Goal: Task Accomplishment & Management: Use online tool/utility

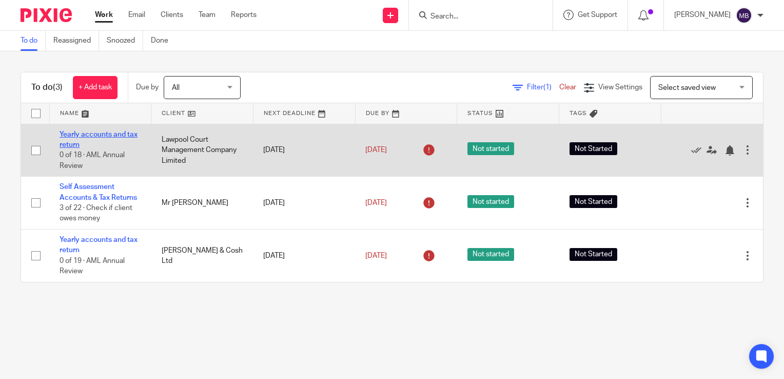
click at [76, 134] on link "Yearly accounts and tax return" at bounding box center [99, 139] width 78 height 17
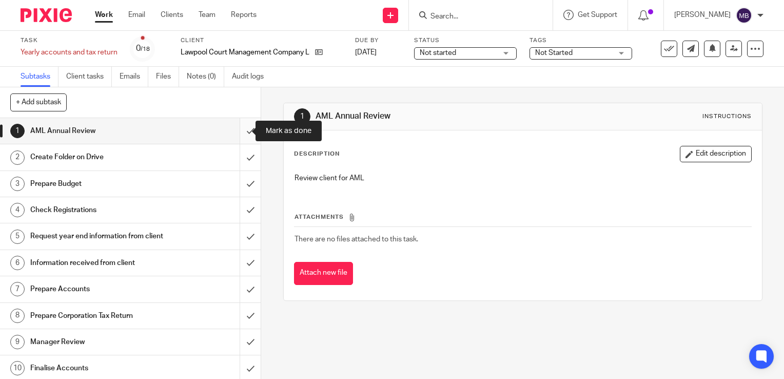
click at [240, 130] on input "submit" at bounding box center [130, 131] width 261 height 26
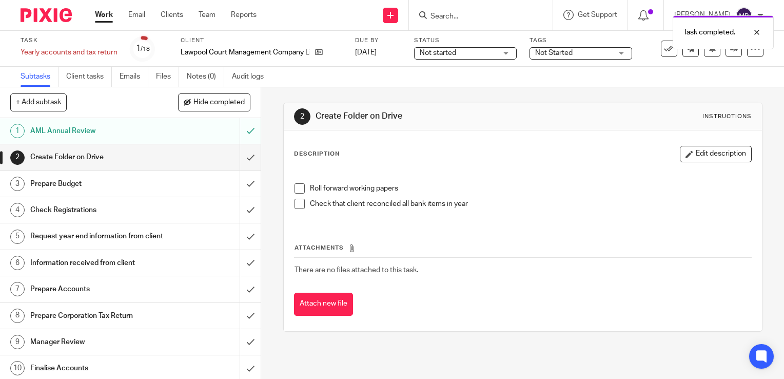
click at [237, 160] on input "submit" at bounding box center [130, 157] width 261 height 26
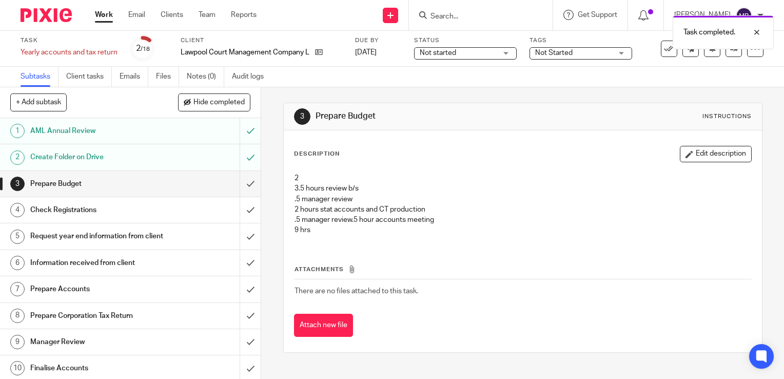
click at [240, 188] on input "submit" at bounding box center [130, 184] width 261 height 26
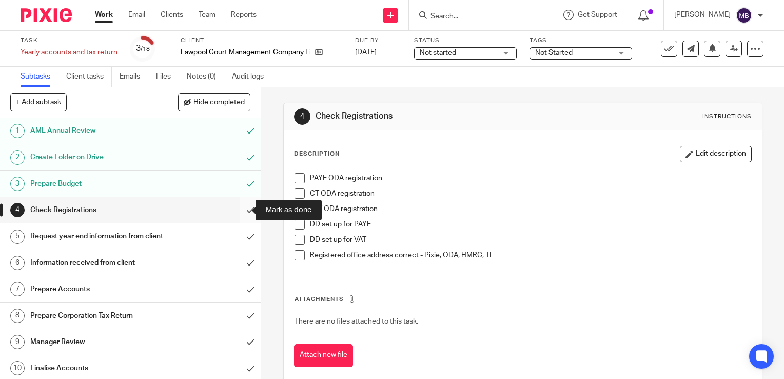
click at [237, 210] on input "submit" at bounding box center [130, 210] width 261 height 26
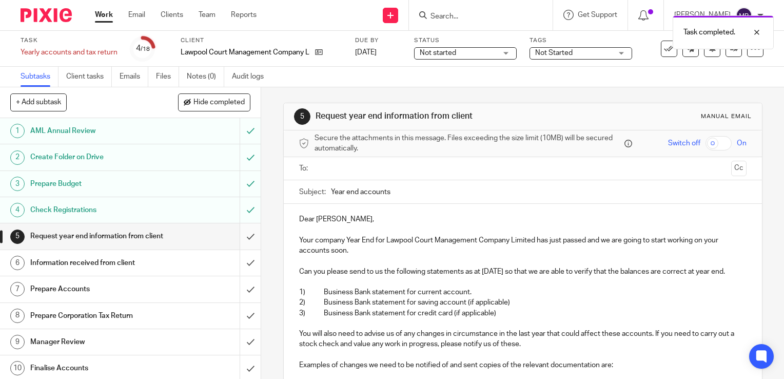
click at [240, 243] on input "submit" at bounding box center [130, 236] width 261 height 26
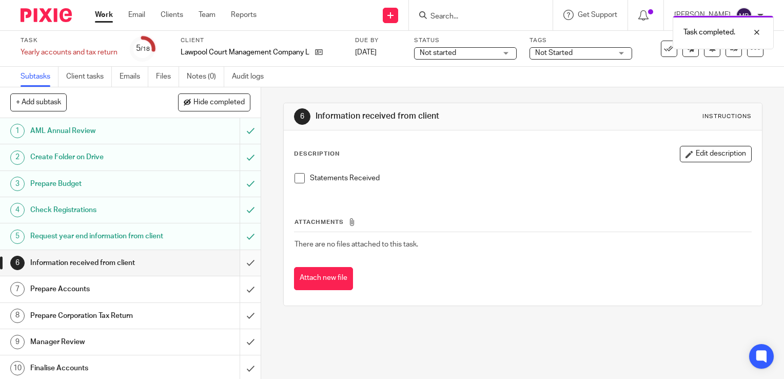
click at [239, 275] on input "submit" at bounding box center [130, 263] width 261 height 26
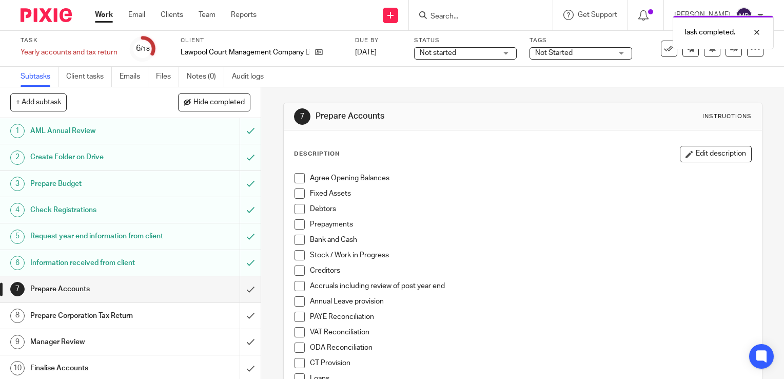
click at [239, 299] on input "submit" at bounding box center [130, 289] width 261 height 26
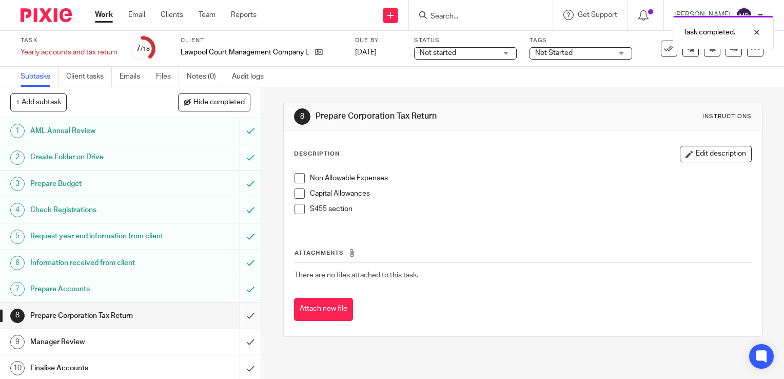
click at [239, 325] on input "submit" at bounding box center [130, 316] width 261 height 26
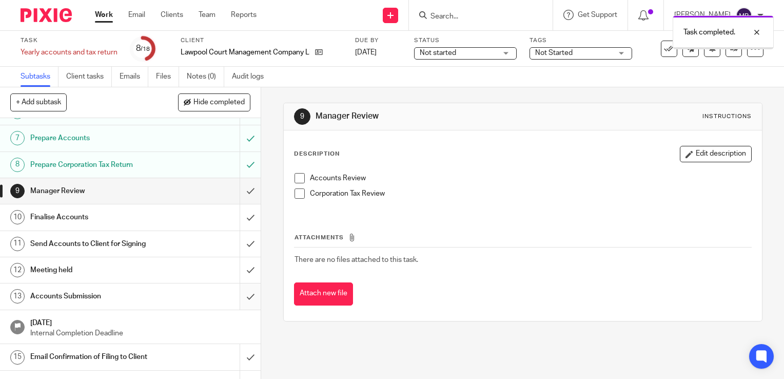
scroll to position [154, 0]
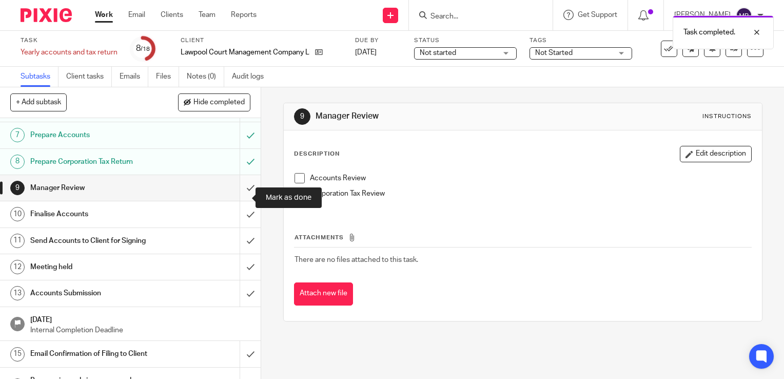
click at [238, 198] on input "submit" at bounding box center [130, 188] width 261 height 26
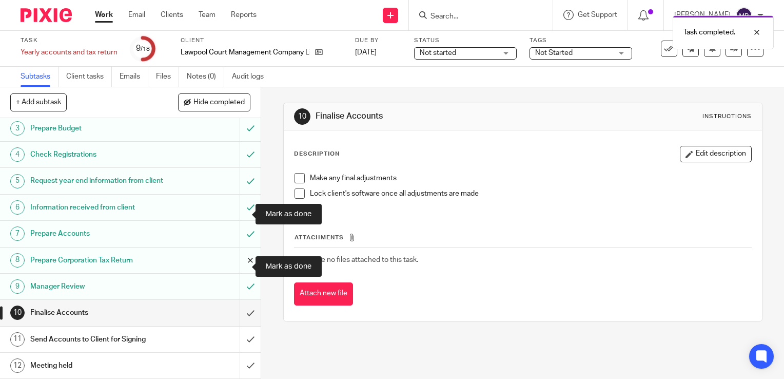
scroll to position [205, 0]
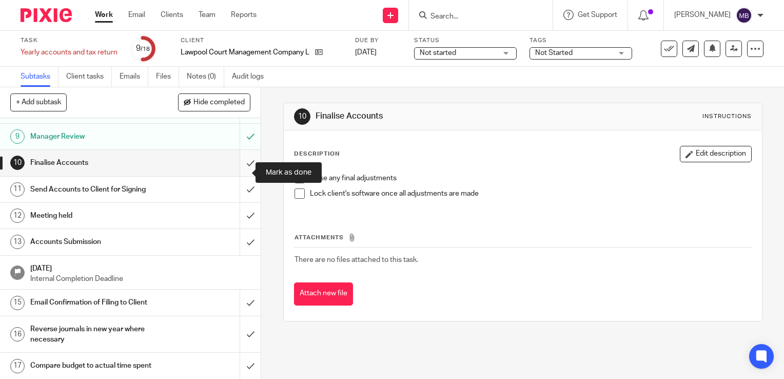
click at [239, 171] on input "submit" at bounding box center [130, 163] width 261 height 26
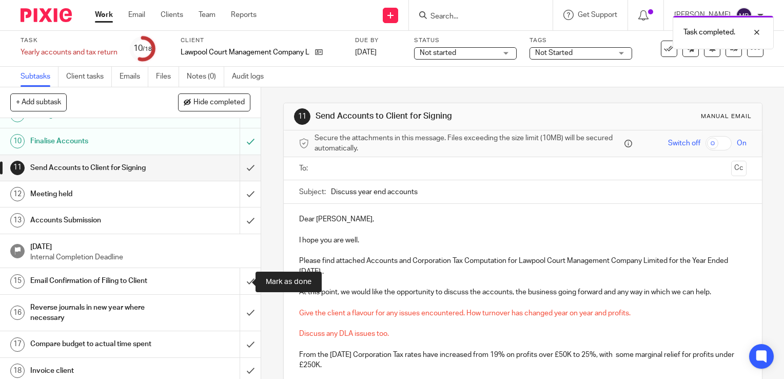
scroll to position [240, 0]
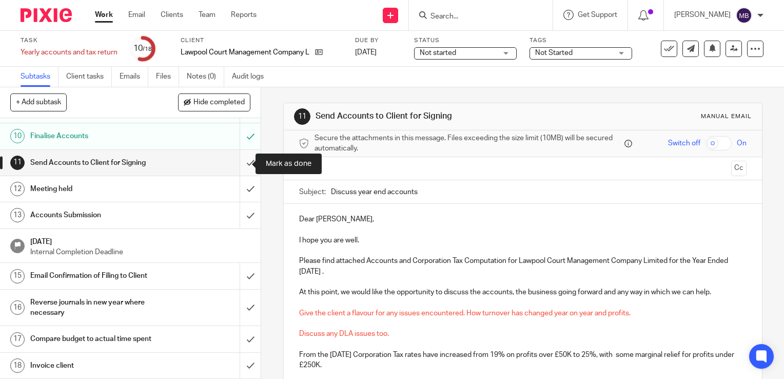
click at [238, 163] on input "submit" at bounding box center [130, 163] width 261 height 26
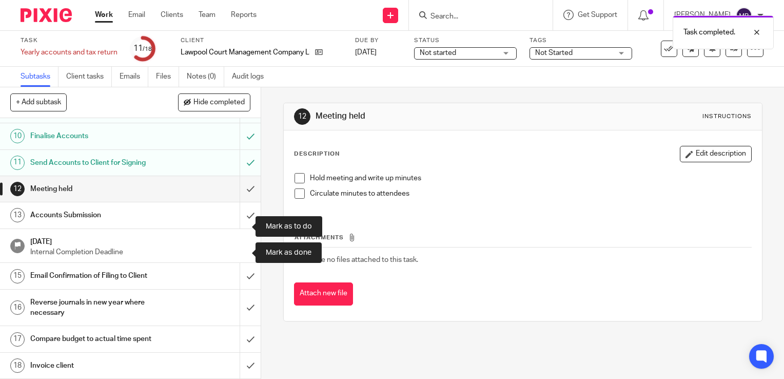
scroll to position [240, 0]
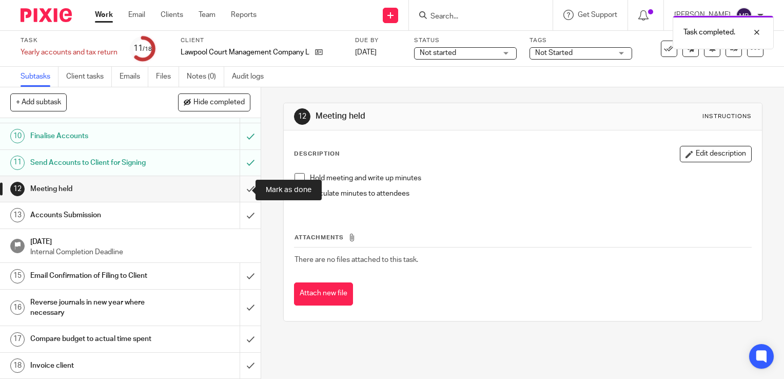
click at [240, 192] on input "submit" at bounding box center [130, 189] width 261 height 26
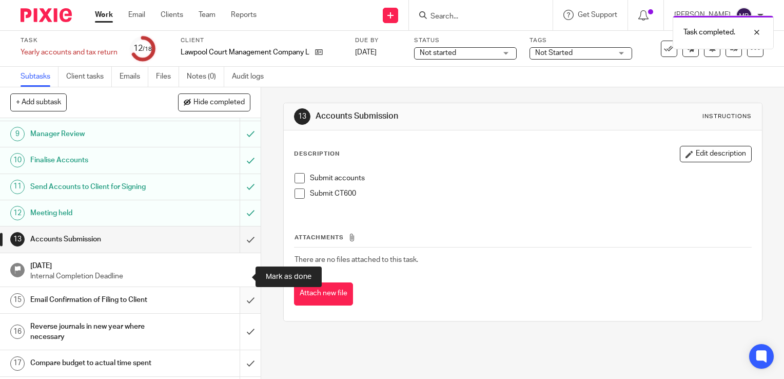
scroll to position [240, 0]
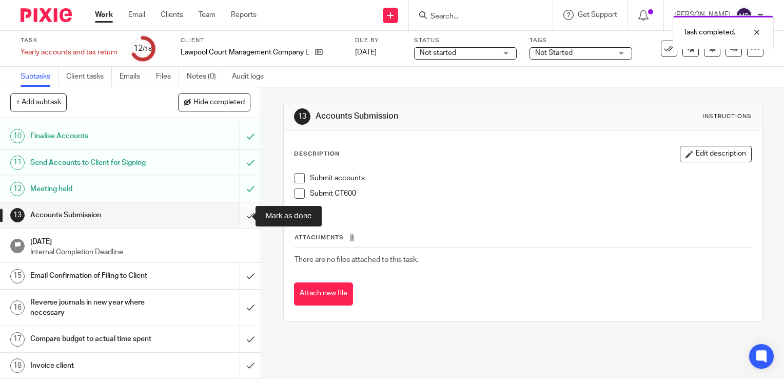
click at [240, 216] on input "submit" at bounding box center [130, 215] width 261 height 26
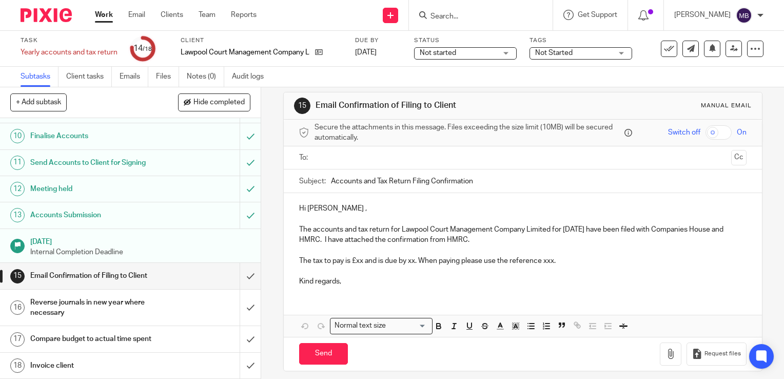
scroll to position [16, 0]
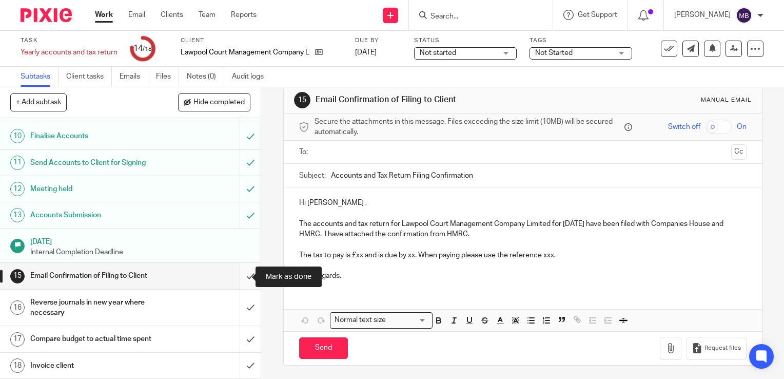
click at [241, 275] on input "submit" at bounding box center [130, 276] width 261 height 26
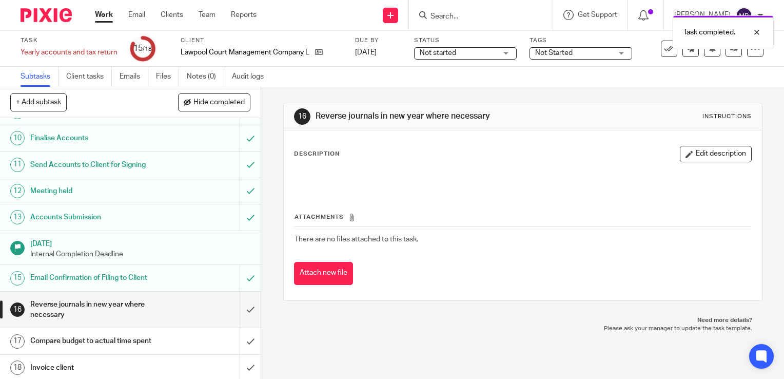
scroll to position [240, 0]
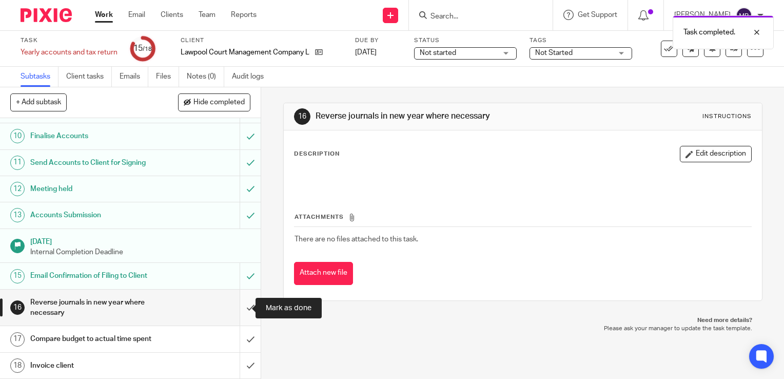
click at [238, 310] on input "submit" at bounding box center [130, 307] width 261 height 36
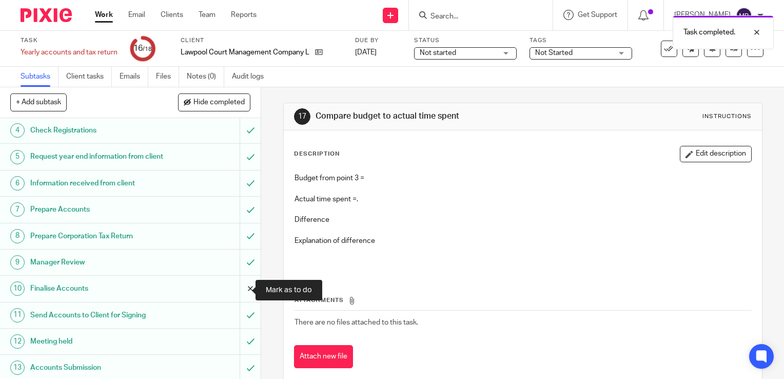
scroll to position [240, 0]
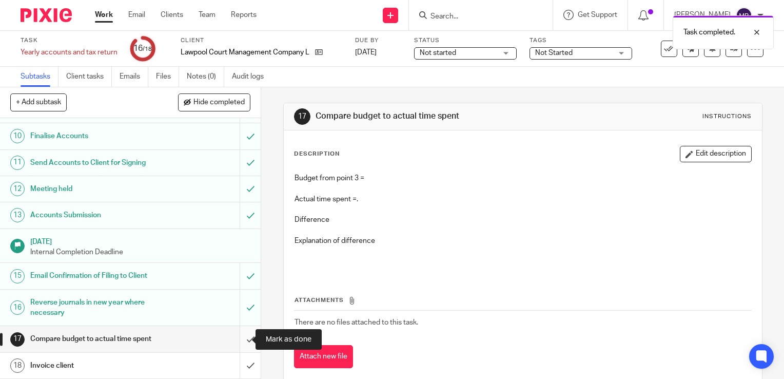
click at [240, 339] on input "submit" at bounding box center [130, 339] width 261 height 26
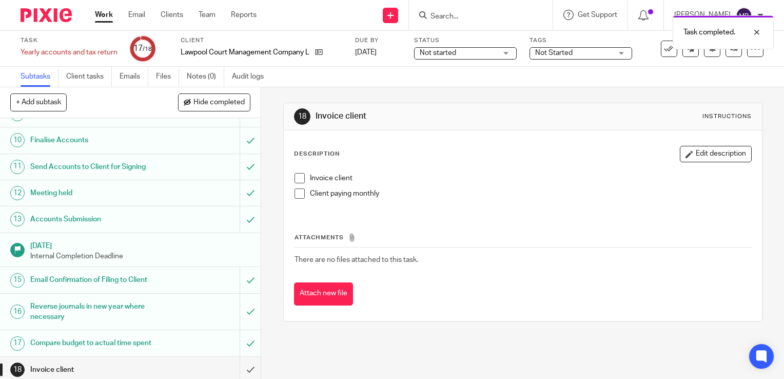
scroll to position [240, 0]
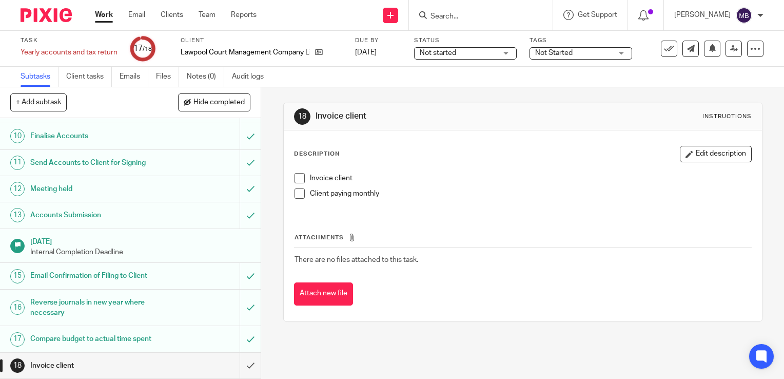
click at [296, 195] on span at bounding box center [300, 193] width 10 height 10
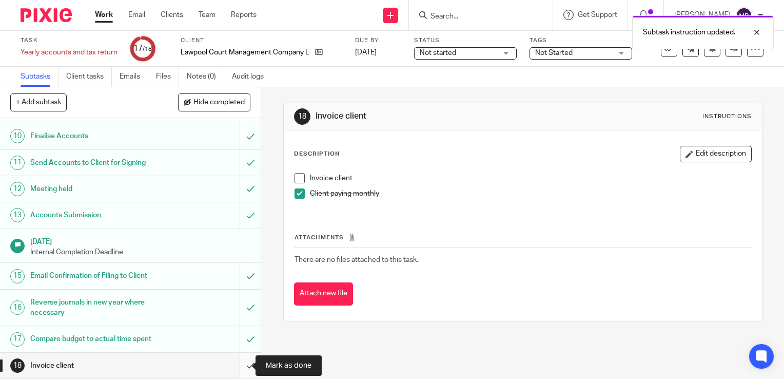
click at [239, 364] on input "submit" at bounding box center [130, 366] width 261 height 26
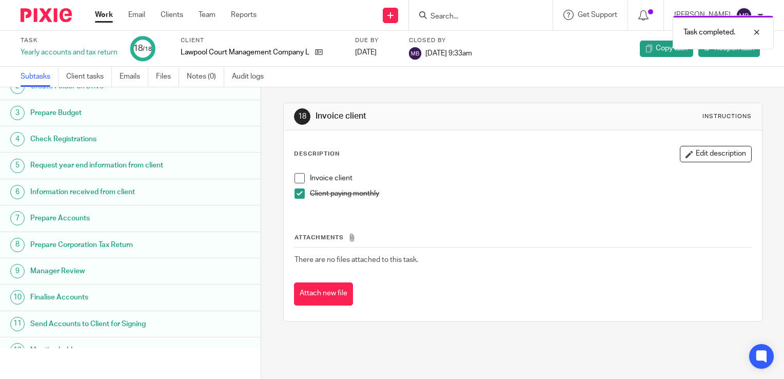
scroll to position [230, 0]
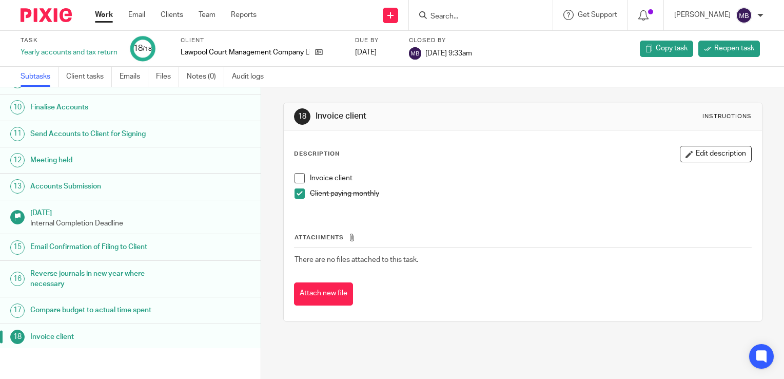
click at [104, 17] on link "Work" at bounding box center [104, 15] width 18 height 10
